Goal: Task Accomplishment & Management: Manage account settings

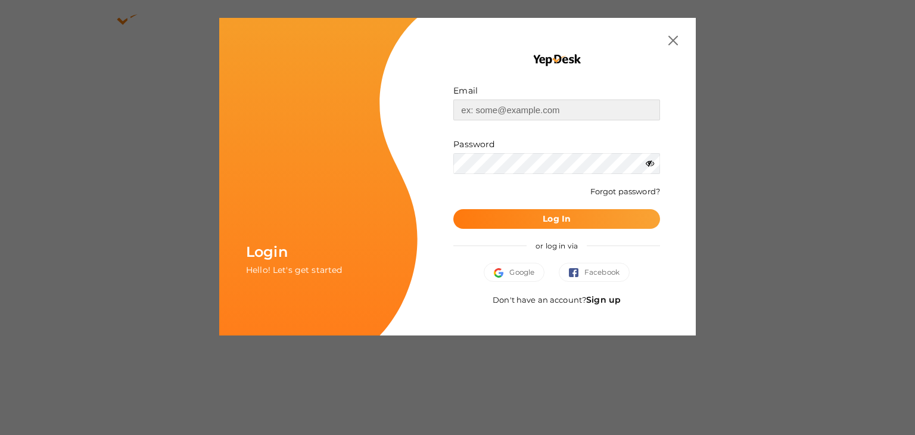
type input "[EMAIL_ADDRESS][DOMAIN_NAME]"
click at [556, 219] on b "Log In" at bounding box center [556, 218] width 28 height 11
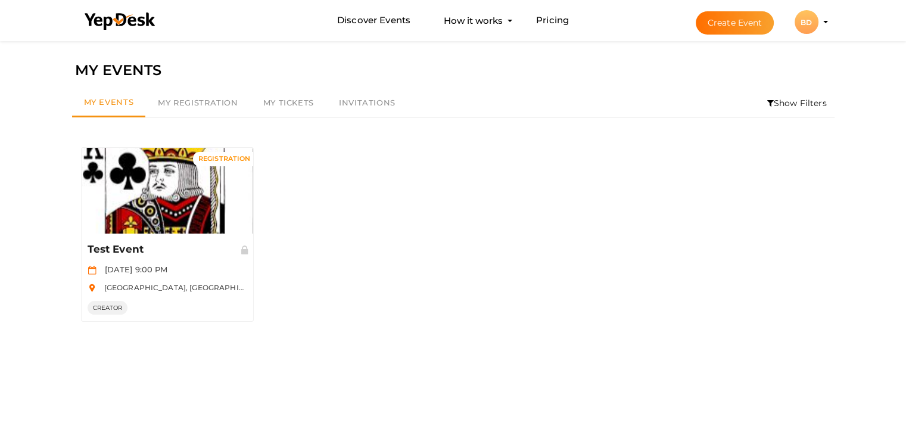
click at [827, 20] on li "Create Event BD BD [PERSON_NAME] [EMAIL_ADDRESS][DOMAIN_NAME] Personal Profile …" at bounding box center [751, 22] width 159 height 43
click at [807, 18] on div "BD" at bounding box center [806, 22] width 24 height 24
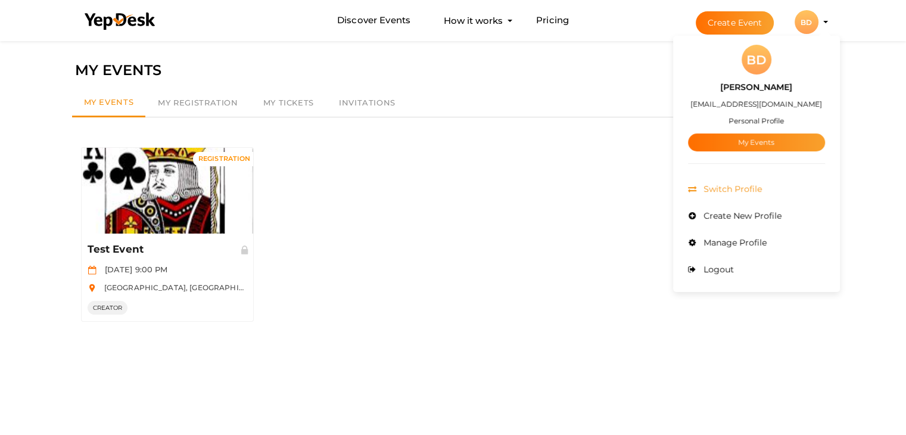
click at [741, 185] on span "Switch Profile" at bounding box center [730, 188] width 61 height 11
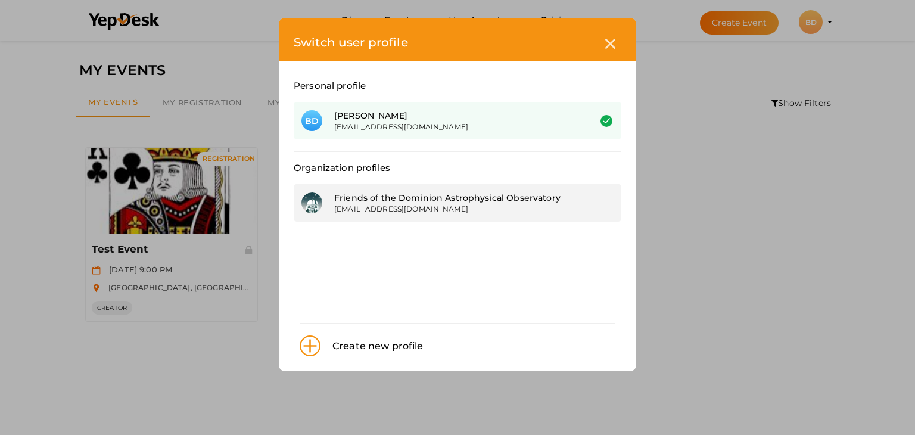
click at [407, 204] on div "[EMAIL_ADDRESS][DOMAIN_NAME]" at bounding box center [453, 209] width 238 height 10
